Goal: Task Accomplishment & Management: Use online tool/utility

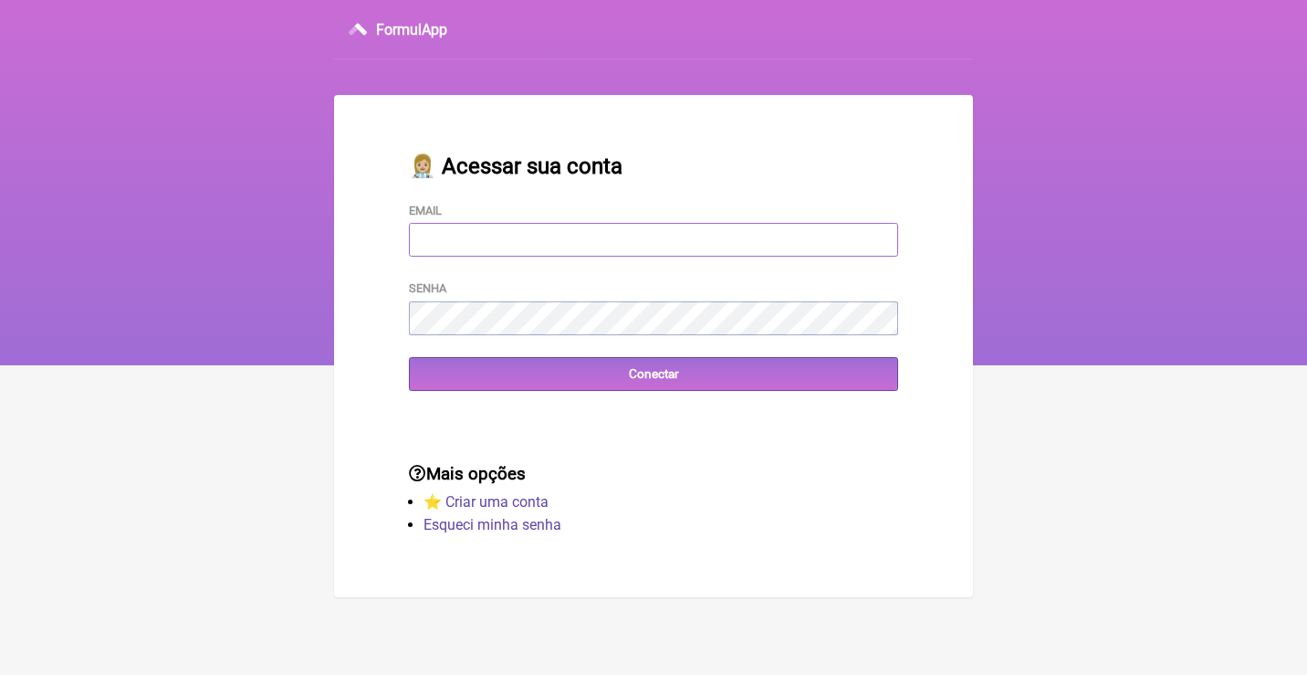
type input "adm.clinicabalance@gmail.com"
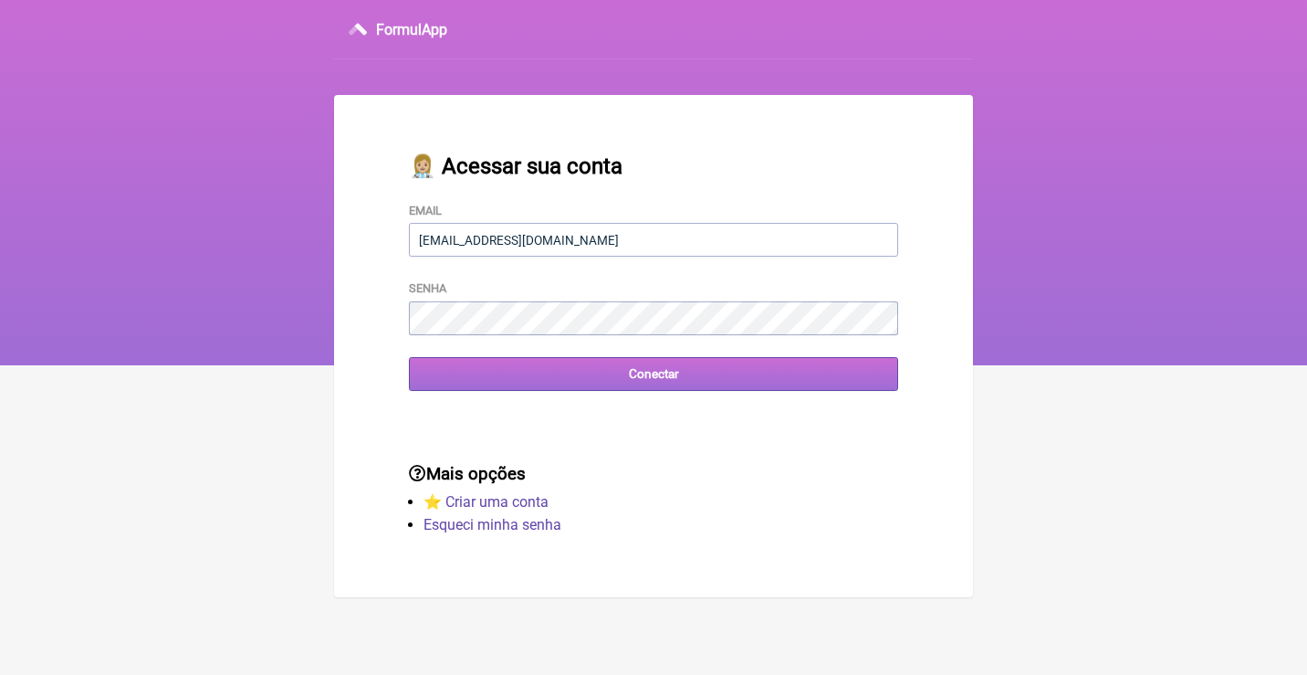
click at [698, 381] on input "Conectar" at bounding box center [653, 374] width 489 height 34
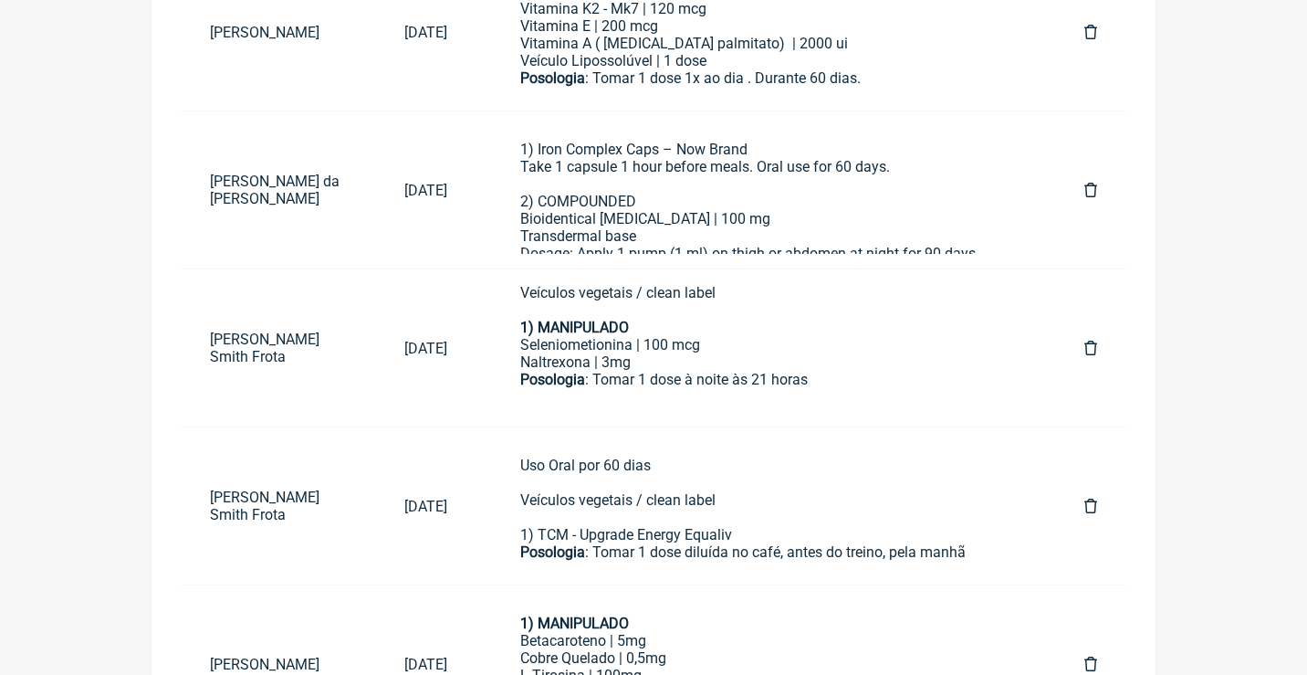
scroll to position [428, 0]
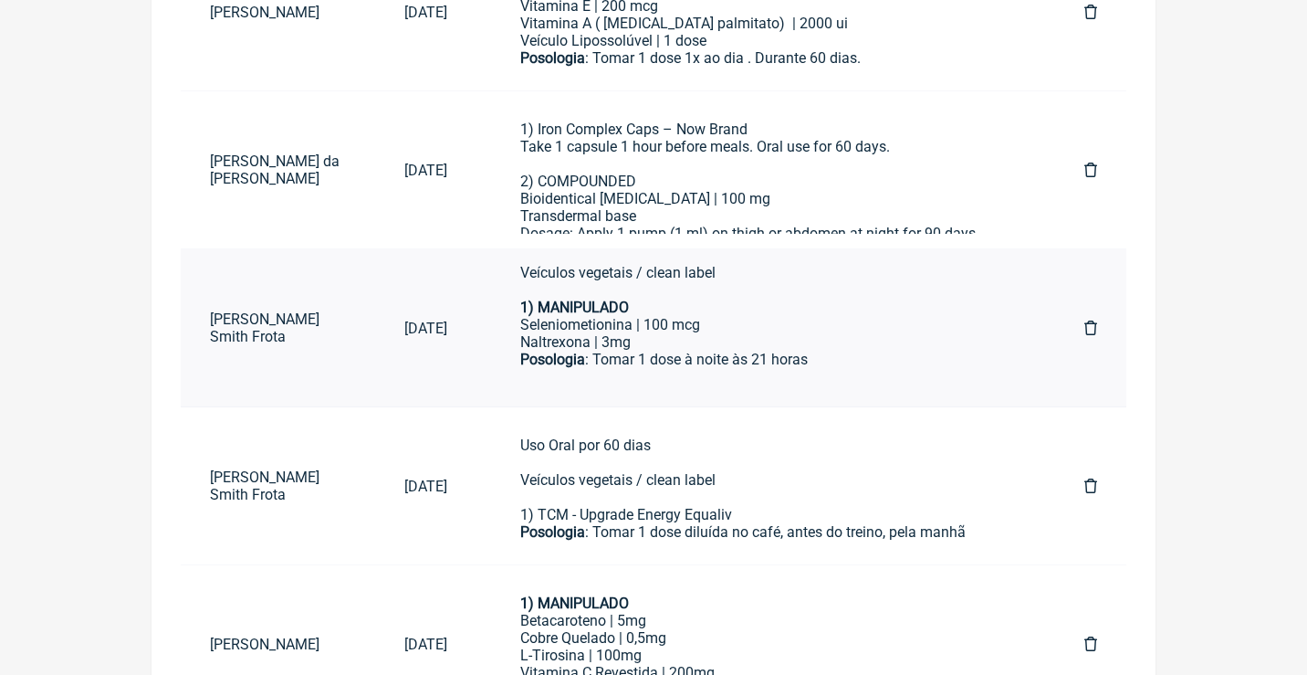
click at [693, 333] on div "Naltrexona | 3mg" at bounding box center [765, 341] width 491 height 17
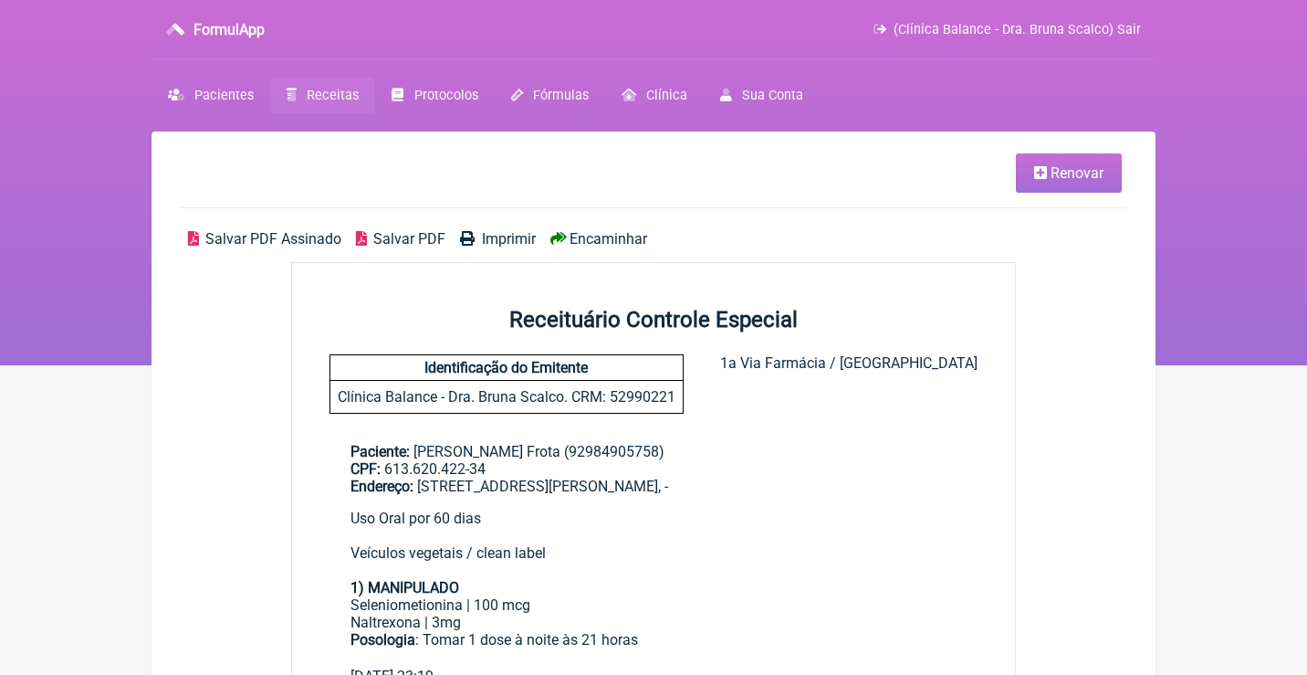
click at [1083, 176] on span "Renovar" at bounding box center [1077, 172] width 53 height 17
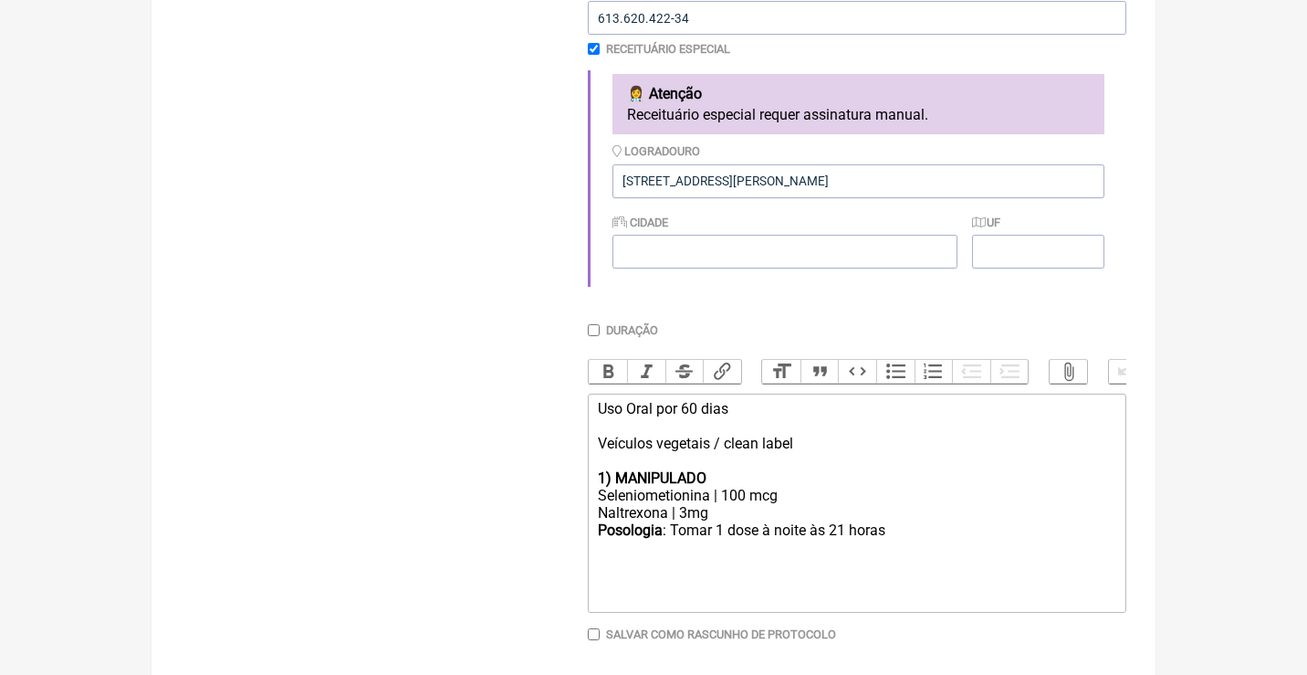
scroll to position [475, 0]
click at [591, 51] on input "checkbox" at bounding box center [594, 50] width 12 height 12
checkbox input "false"
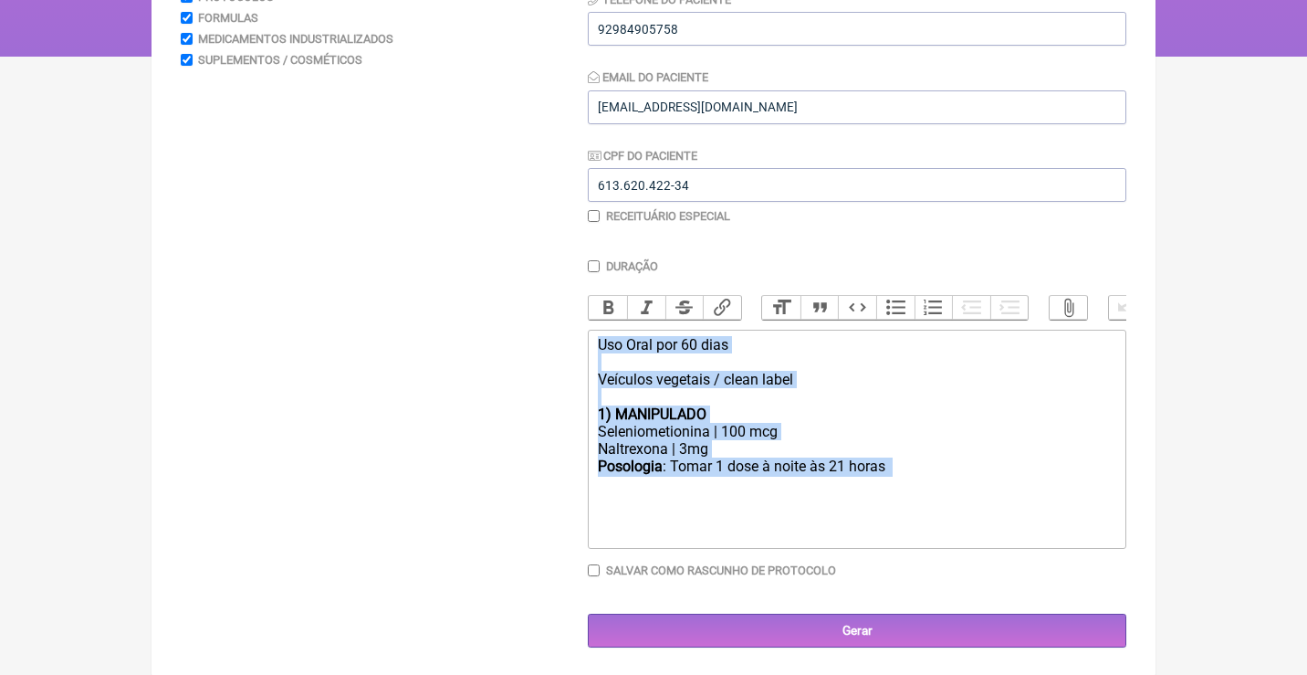
drag, startPoint x: 911, startPoint y: 475, endPoint x: 585, endPoint y: 331, distance: 356.1
click at [584, 329] on form "Buscar Protocolos Formulas Medicamentos Industrializados Suplementos / Cosmétic…" at bounding box center [654, 280] width 946 height 736
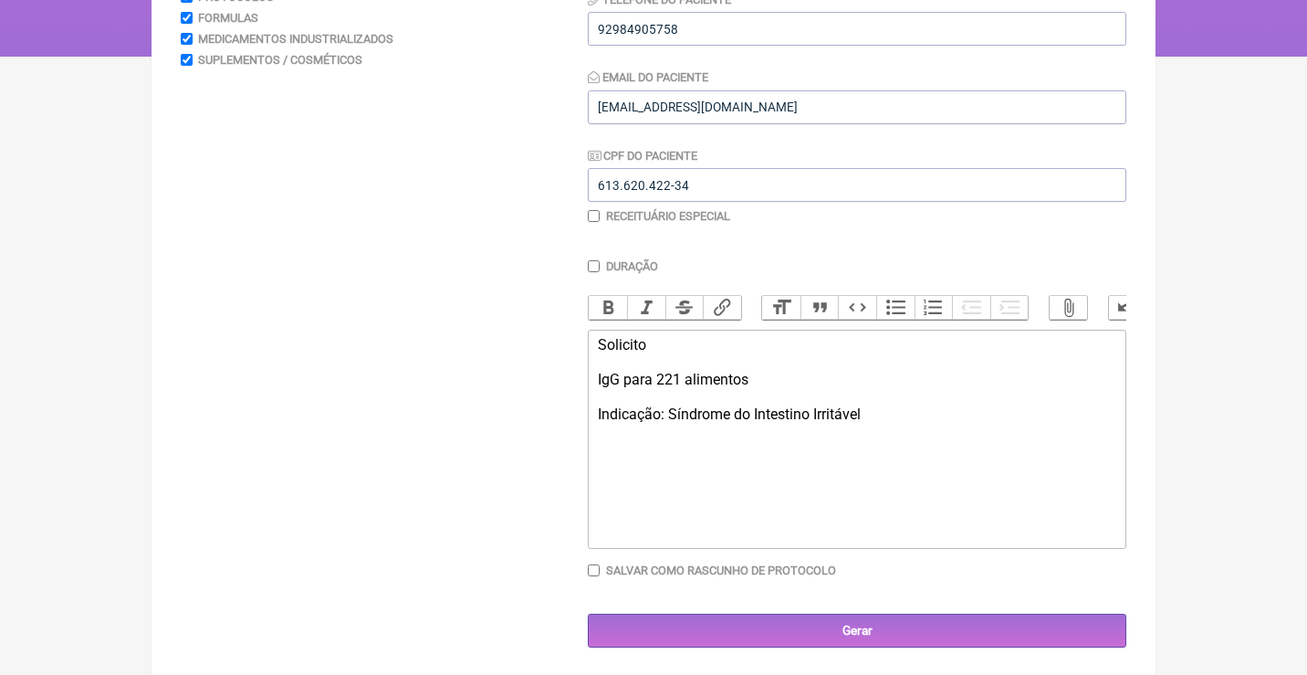
type trix-editor "<div>Solicito<br><br>IgG para 221 alimentos<br><br>Indicação: Síndrome do Intes…"
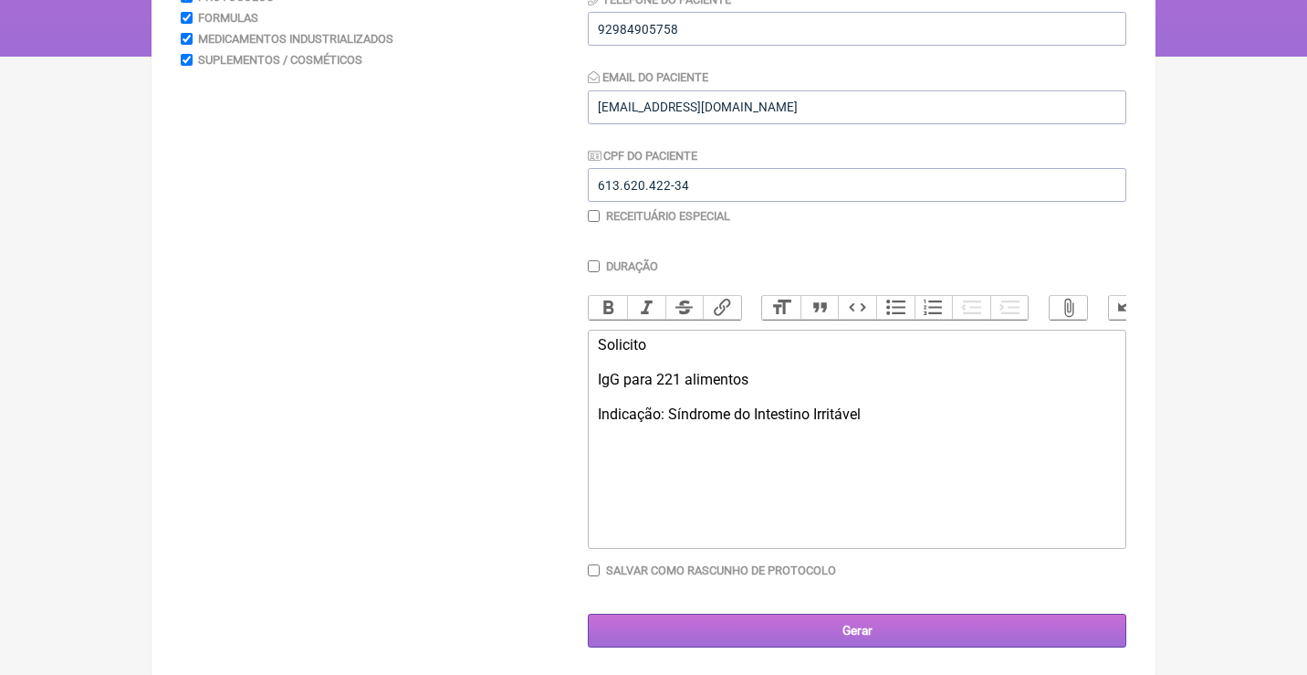
click at [907, 641] on input "Gerar" at bounding box center [857, 631] width 539 height 34
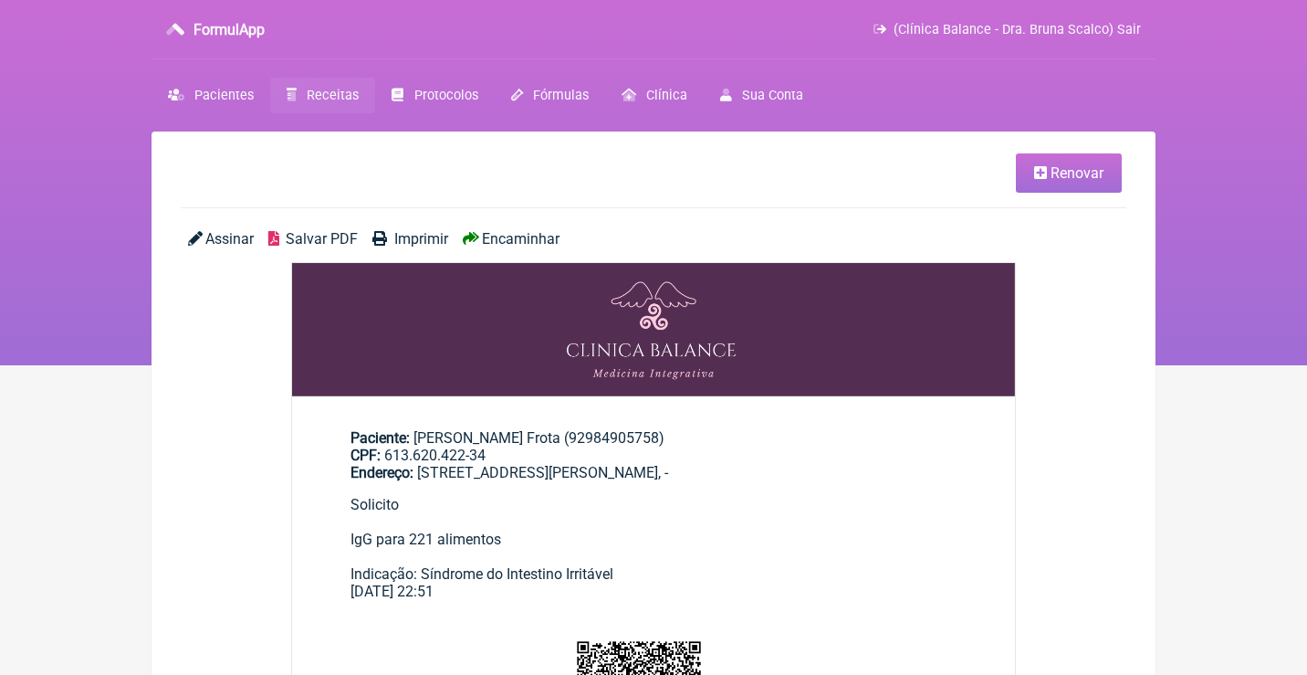
click at [230, 234] on span "Assinar" at bounding box center [229, 238] width 48 height 17
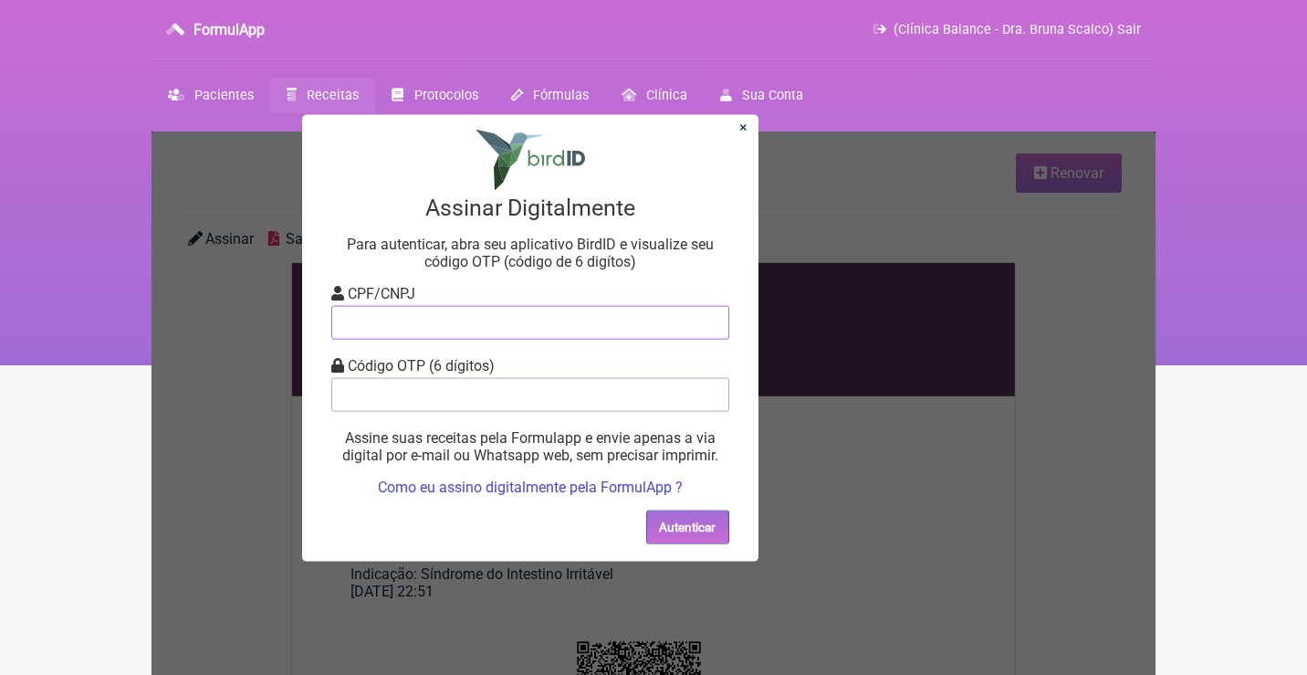
click at [387, 310] on input "tel" at bounding box center [530, 322] width 398 height 34
type input "12805451783"
click at [388, 400] on input "tel" at bounding box center [530, 394] width 398 height 34
type input "549732"
click at [671, 526] on button "Autenticar" at bounding box center [687, 526] width 83 height 34
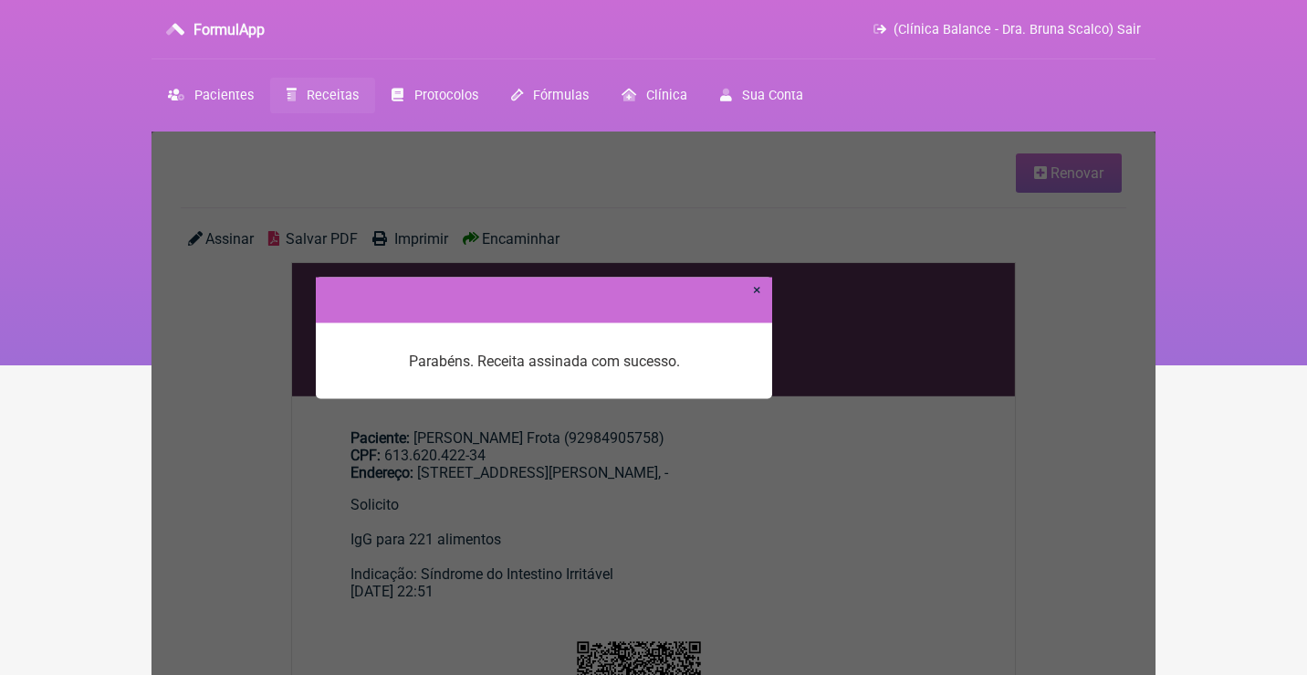
click at [763, 291] on div at bounding box center [544, 300] width 457 height 46
click at [757, 292] on link "×" at bounding box center [757, 288] width 8 height 17
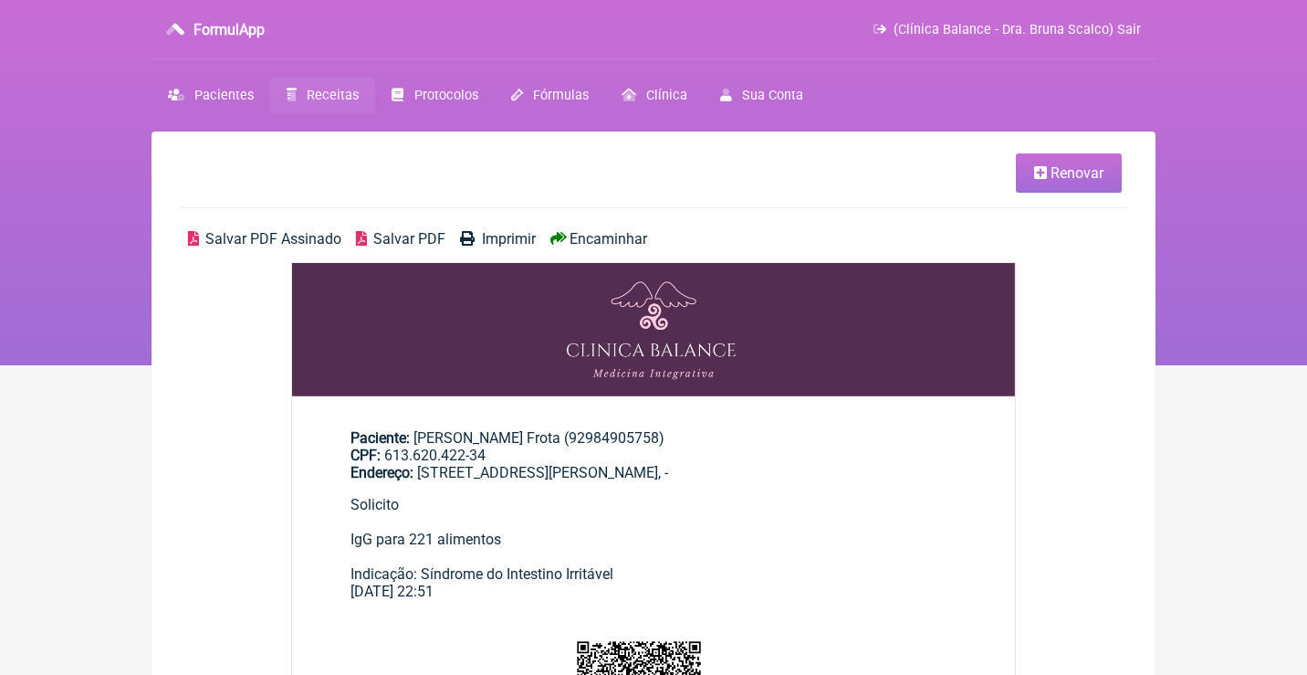
click at [261, 235] on span "Salvar PDF Assinado" at bounding box center [273, 238] width 136 height 17
click at [342, 89] on span "Receitas" at bounding box center [333, 96] width 52 height 16
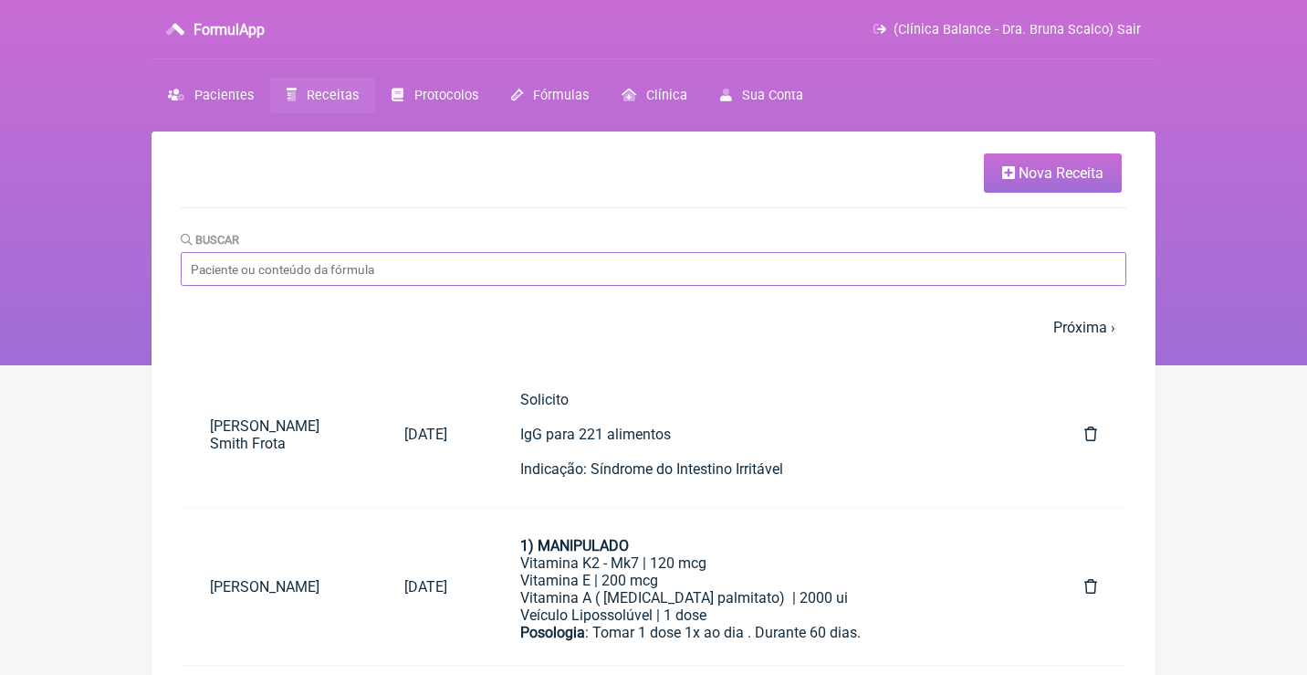
click at [710, 261] on input "Buscar" at bounding box center [654, 269] width 946 height 34
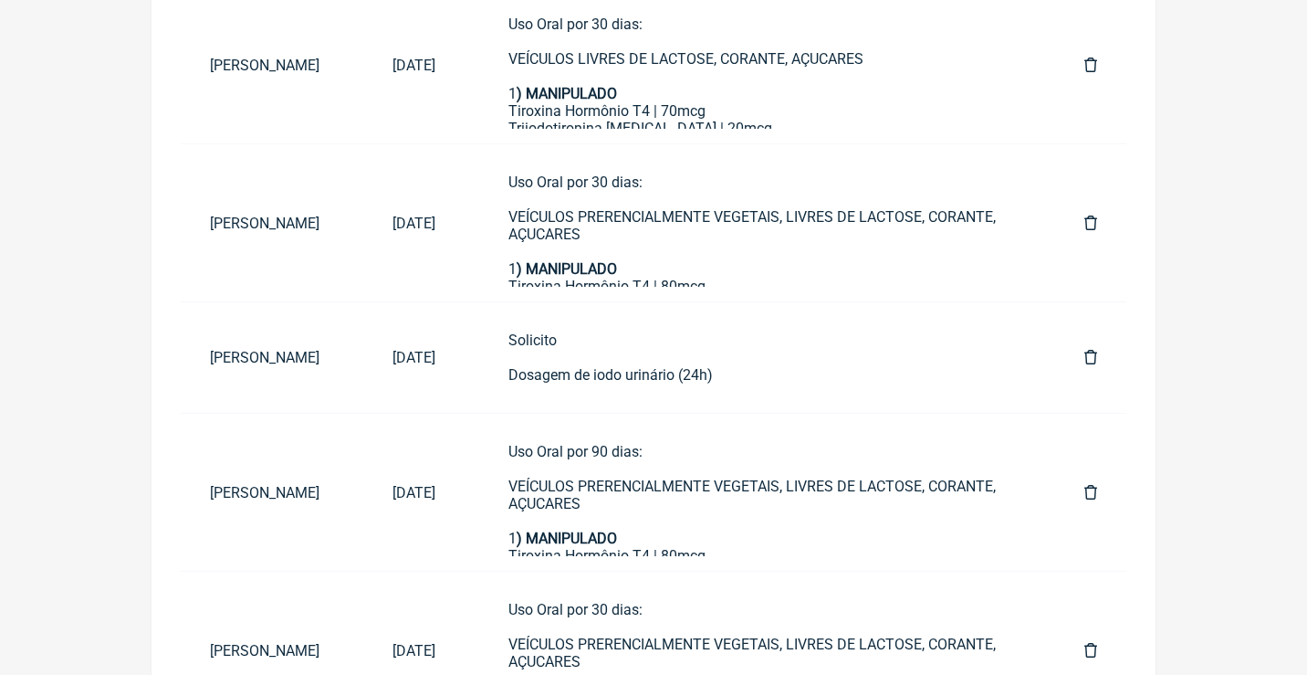
scroll to position [855, 0]
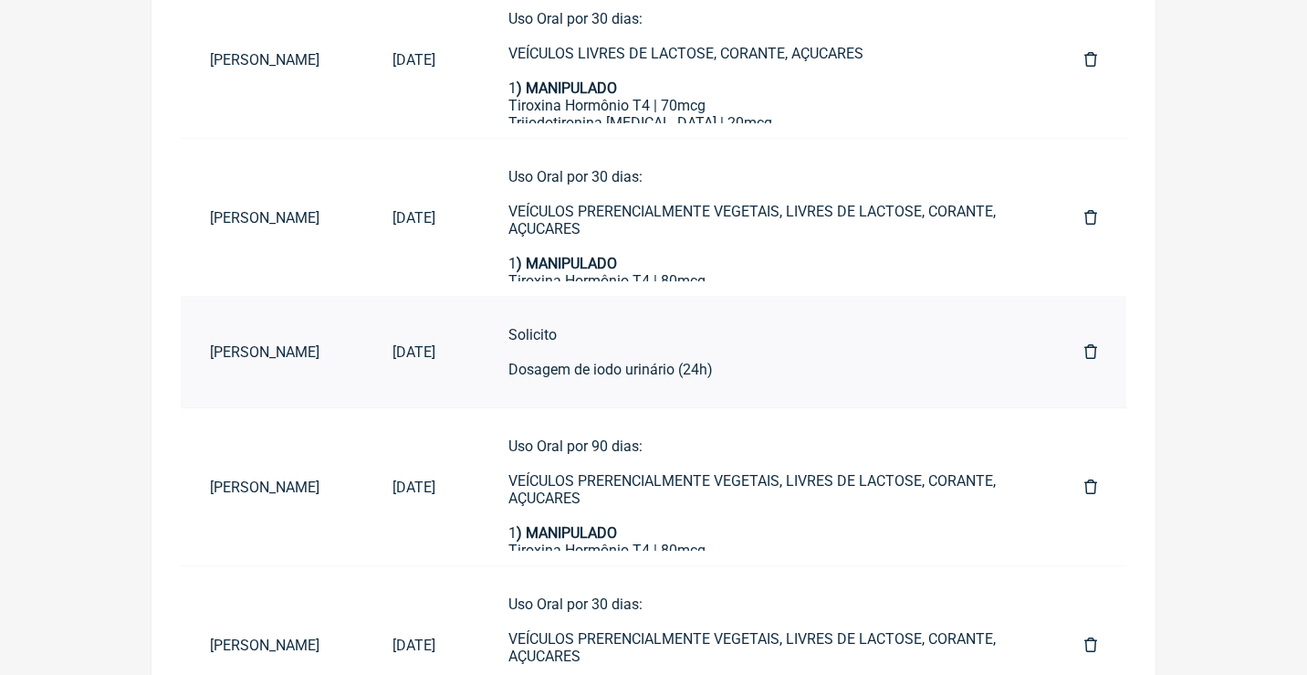
type input "Ana paula franc"
click at [799, 341] on div "Solicito Dosagem de iodo urinário (24h)" at bounding box center [760, 352] width 503 height 52
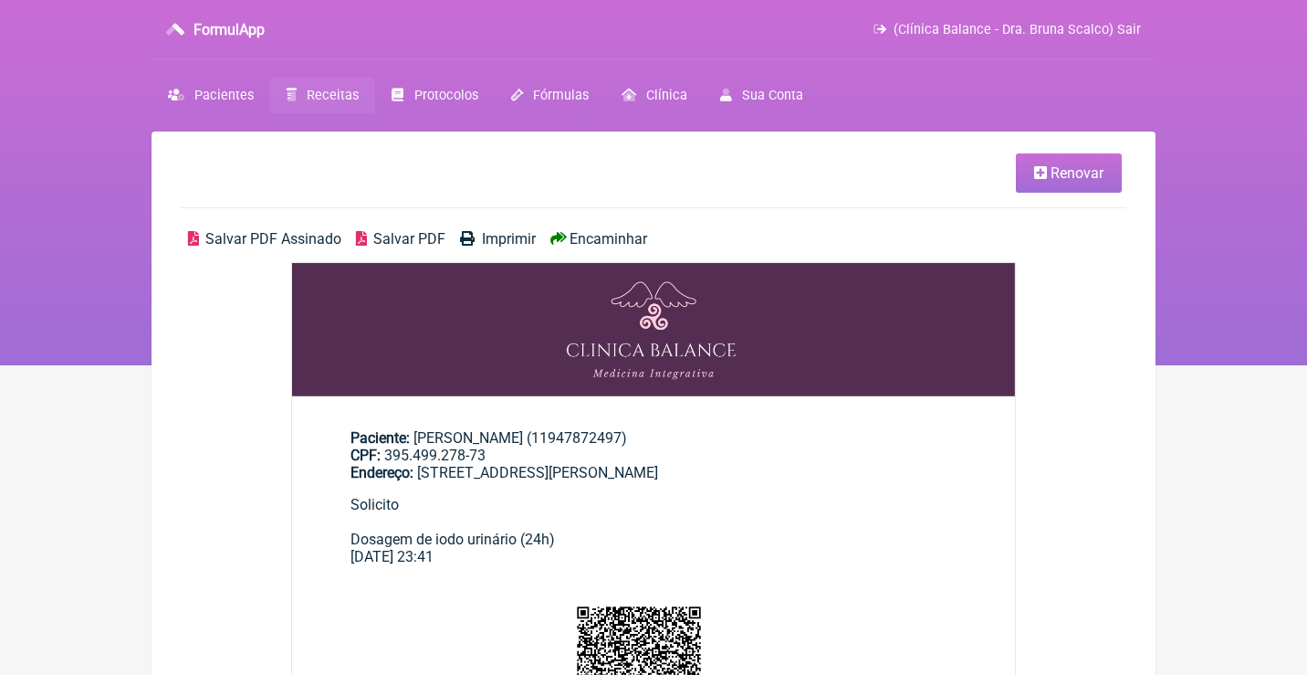
click at [1085, 174] on span "Renovar" at bounding box center [1077, 172] width 53 height 17
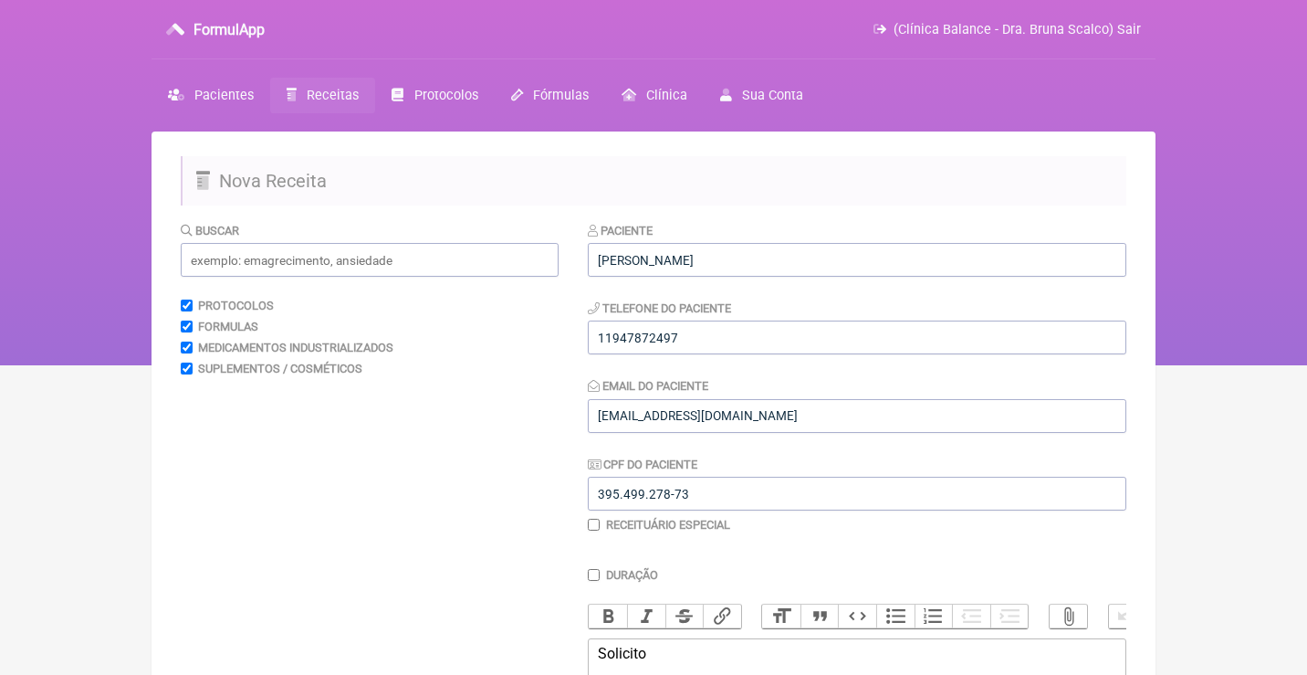
scroll to position [142, 0]
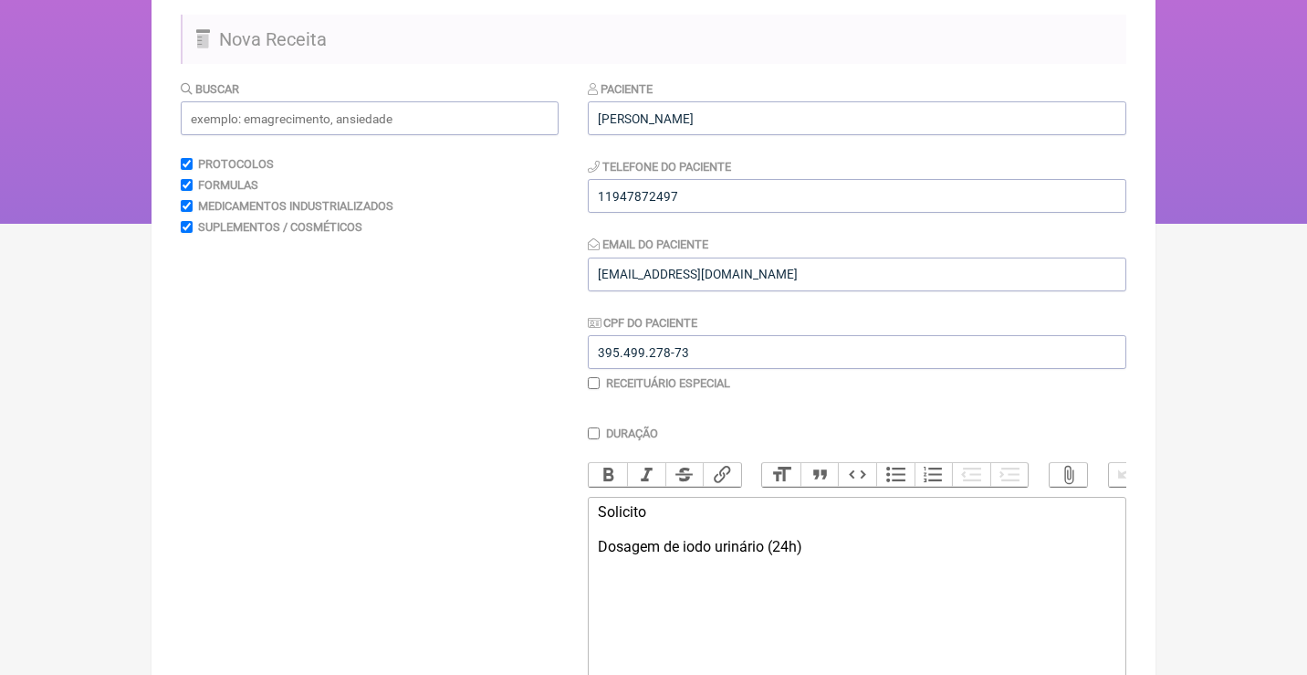
click at [849, 541] on div "Solicito Dosagem de iodo urinário (24h)" at bounding box center [857, 529] width 519 height 52
type trix-editor "<div>Solicito&nbsp;<br><br>Dosagem de iodo urinário (24h)<br><br>Indicação: Hip…"
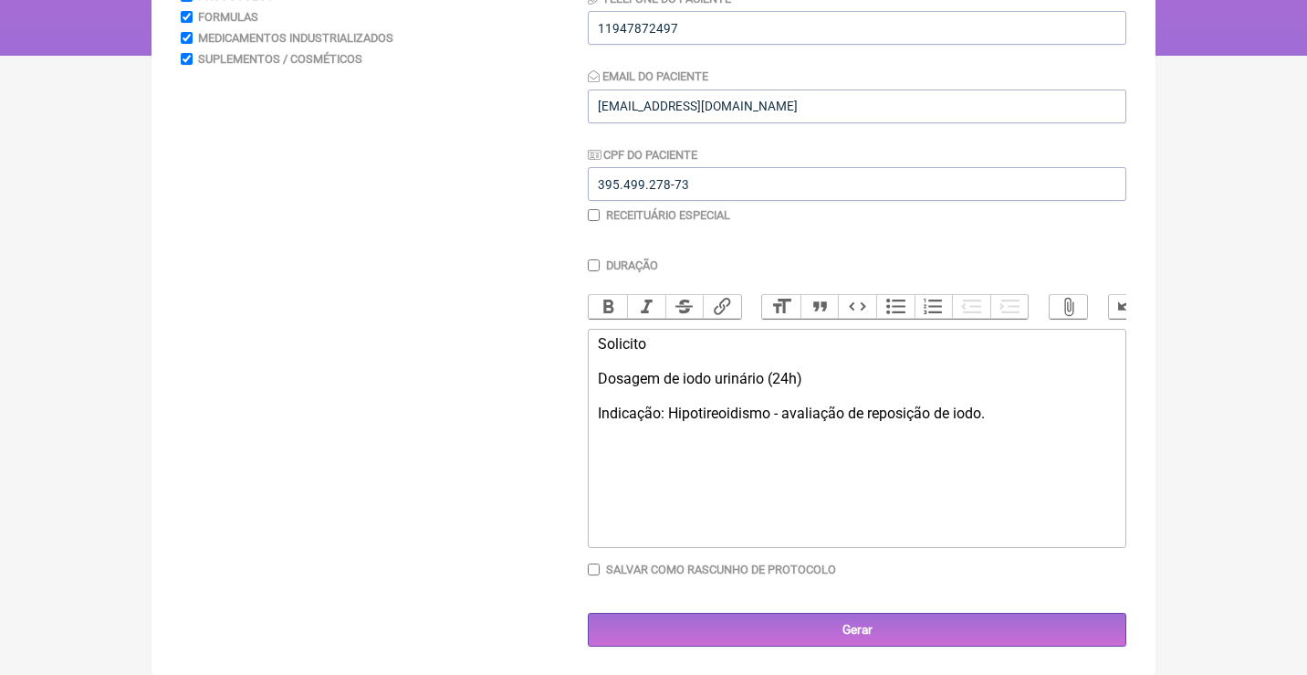
scroll to position [309, 0]
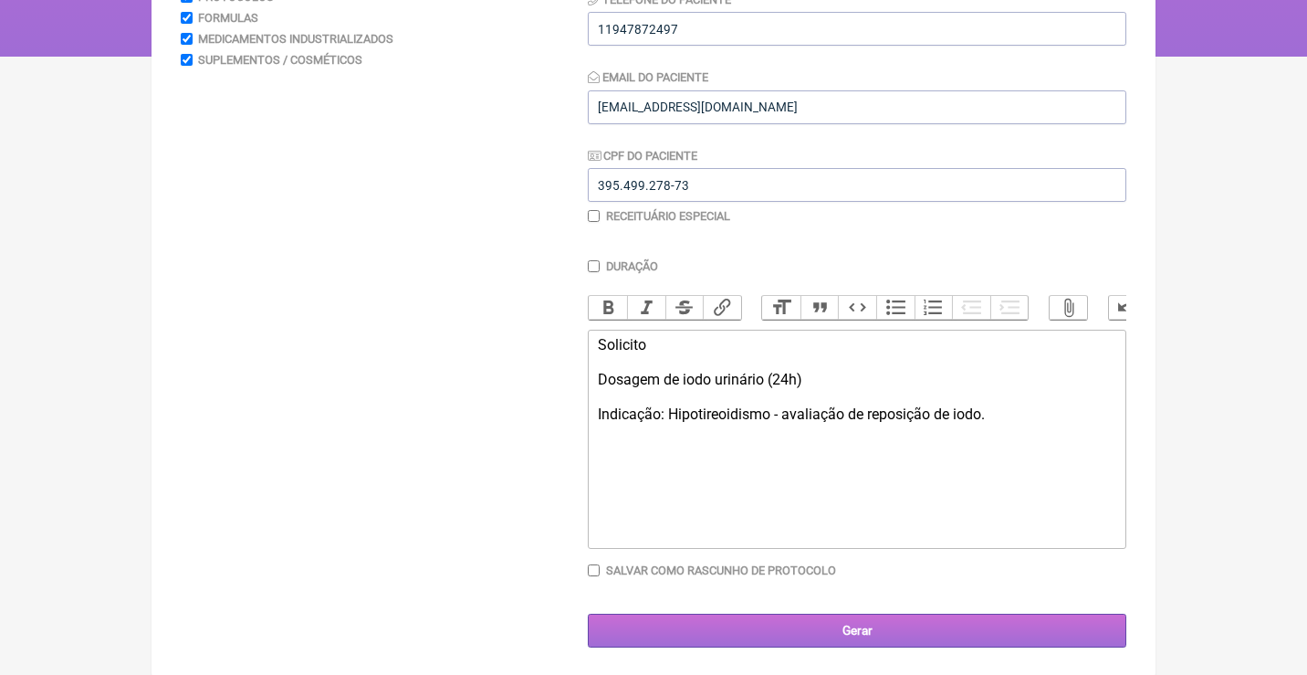
click at [901, 634] on input "Gerar" at bounding box center [857, 631] width 539 height 34
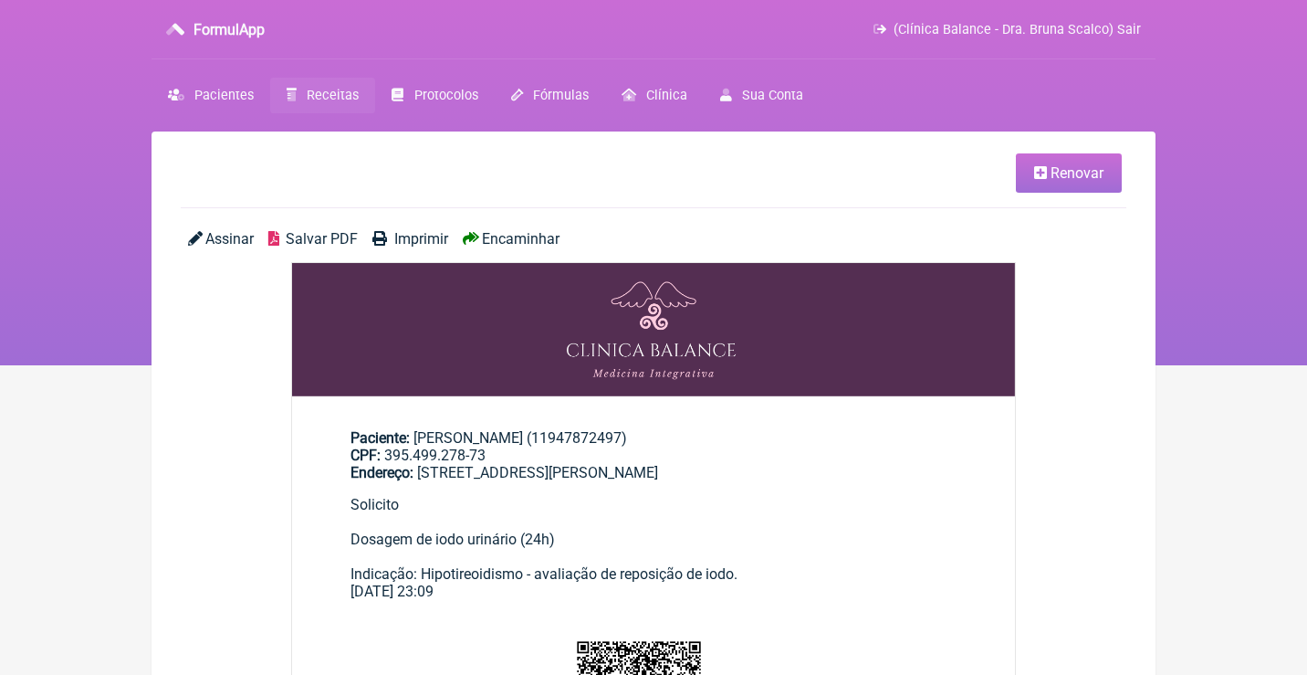
click at [229, 242] on span "Assinar" at bounding box center [229, 238] width 48 height 17
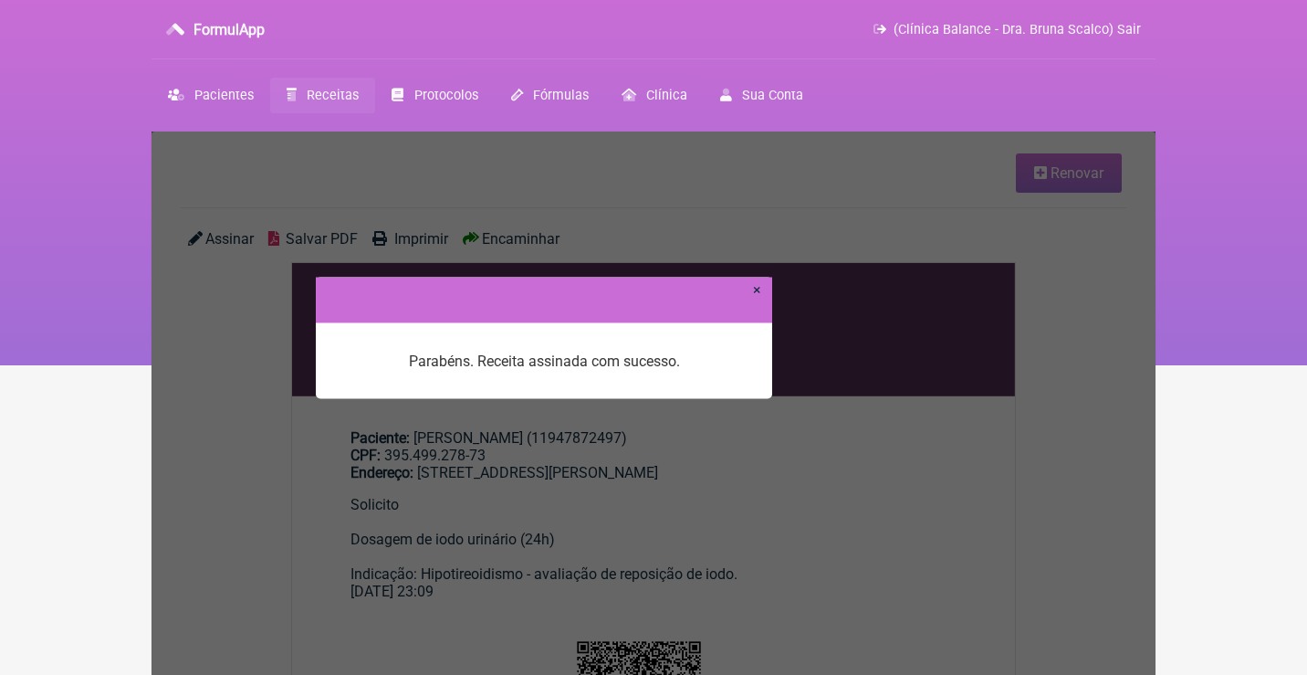
click at [759, 290] on link "×" at bounding box center [757, 288] width 8 height 17
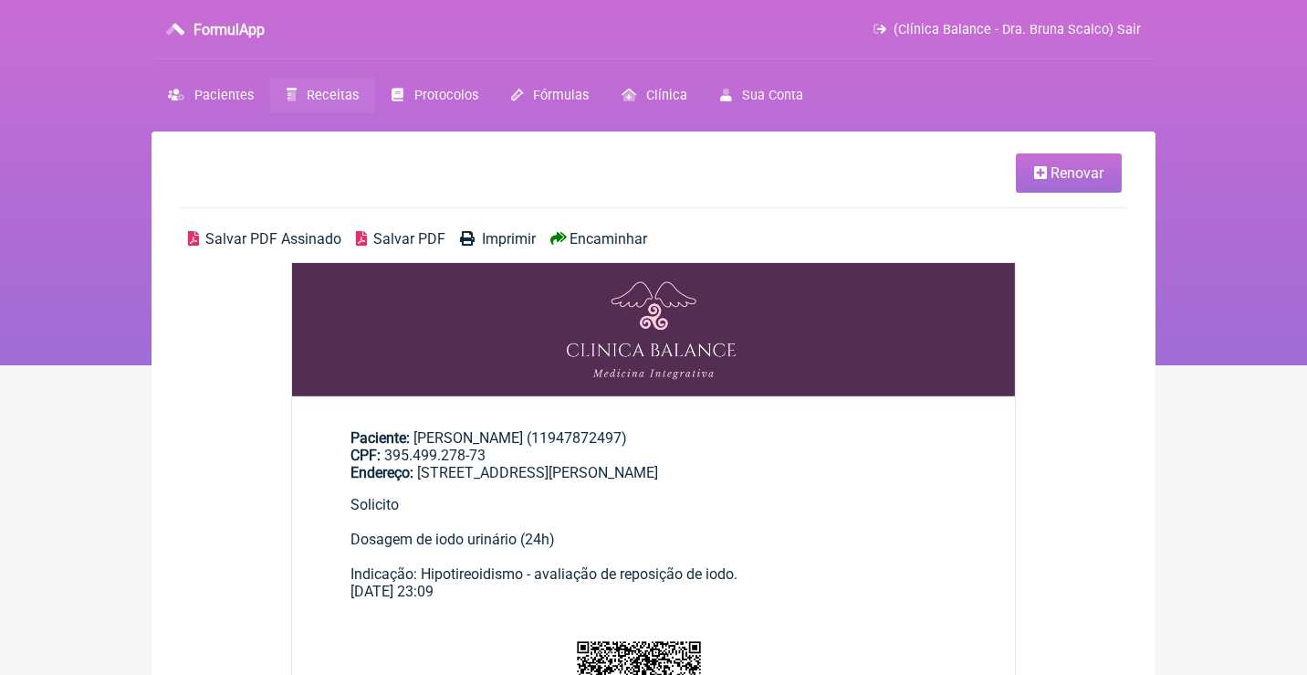
click at [270, 233] on span "Salvar PDF Assinado" at bounding box center [273, 238] width 136 height 17
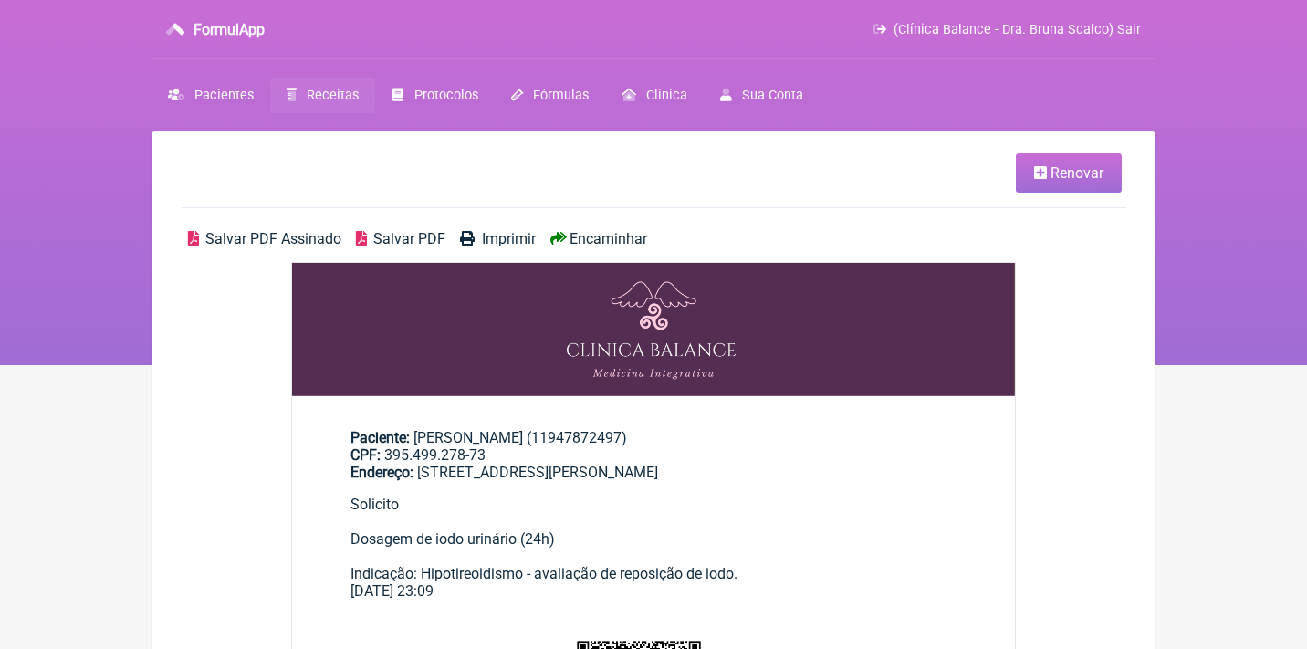
click at [322, 109] on link "Receitas" at bounding box center [322, 96] width 105 height 36
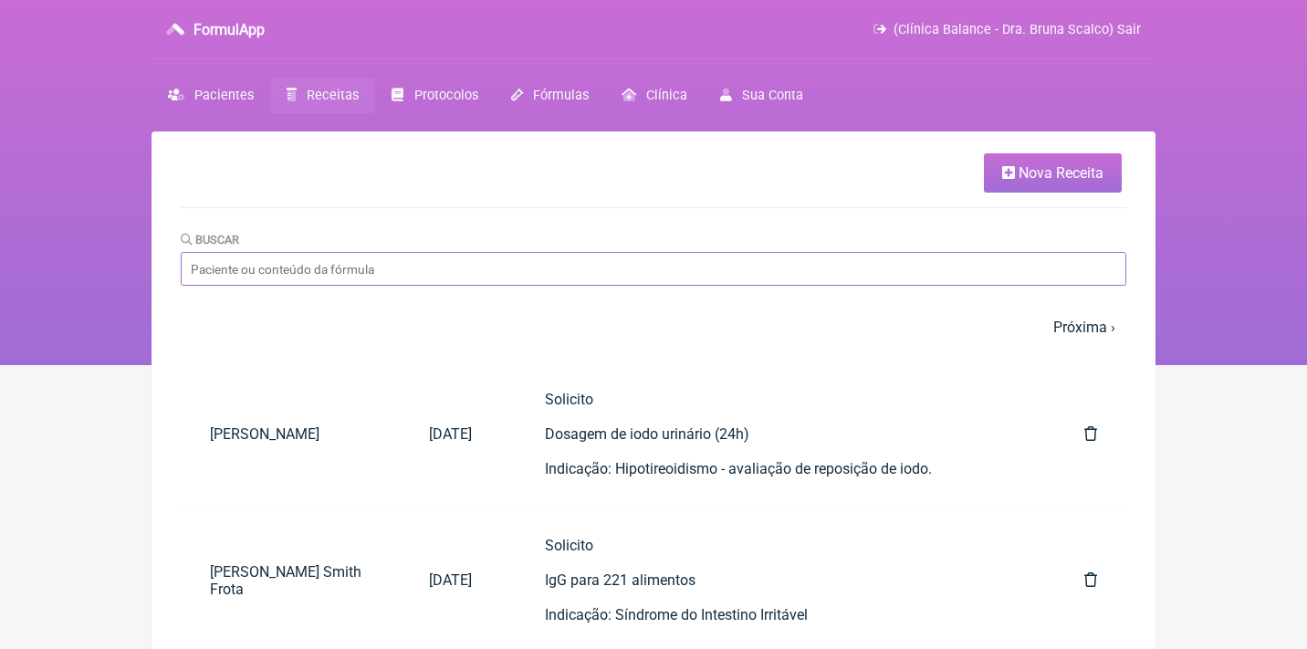
click at [451, 258] on input "Buscar" at bounding box center [654, 269] width 946 height 34
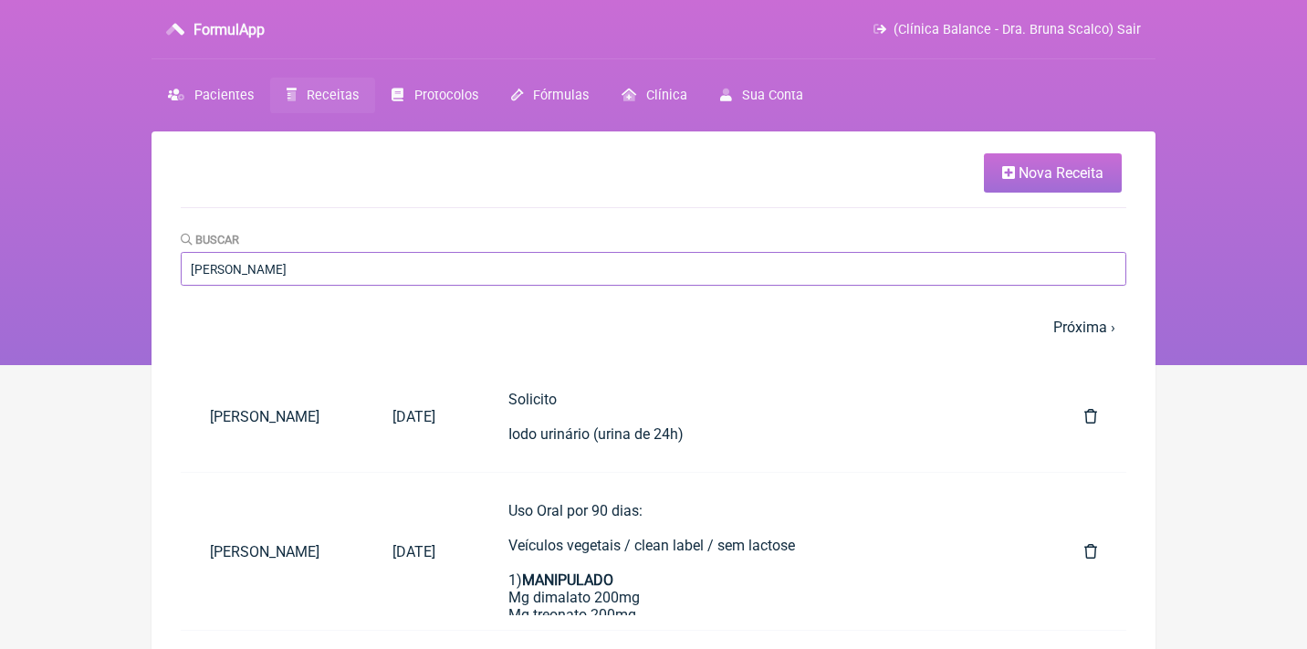
type input "[PERSON_NAME]"
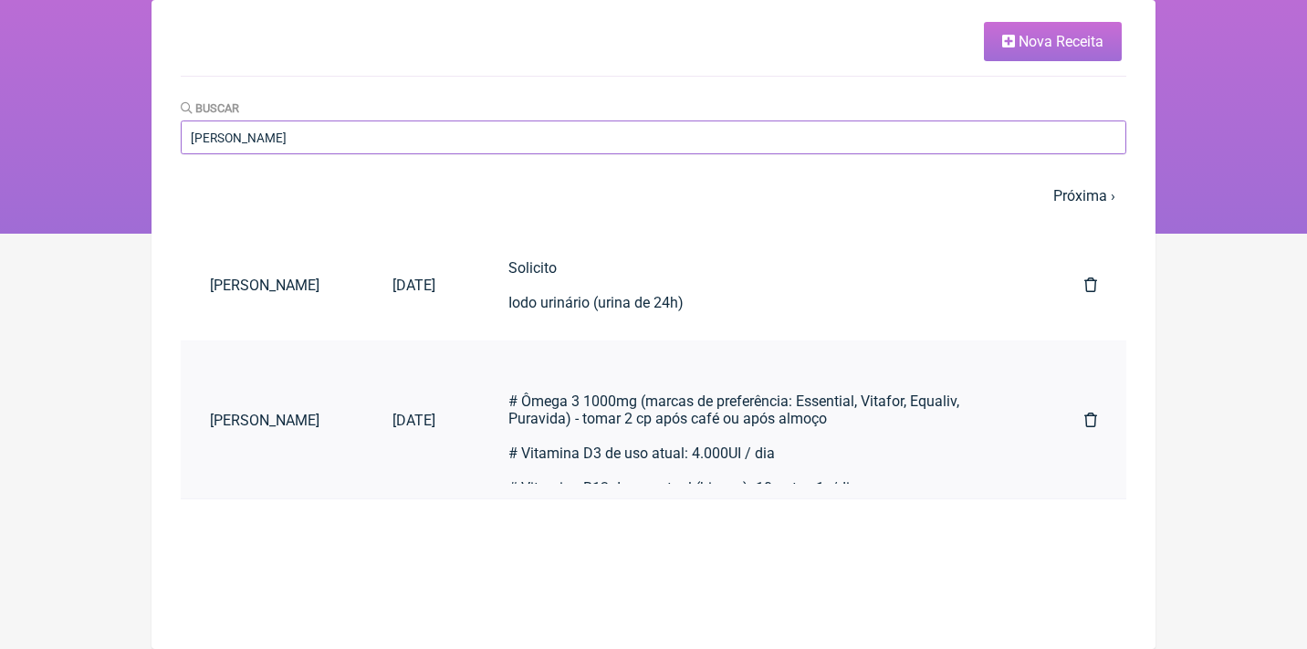
scroll to position [887, 0]
